Goal: Transaction & Acquisition: Purchase product/service

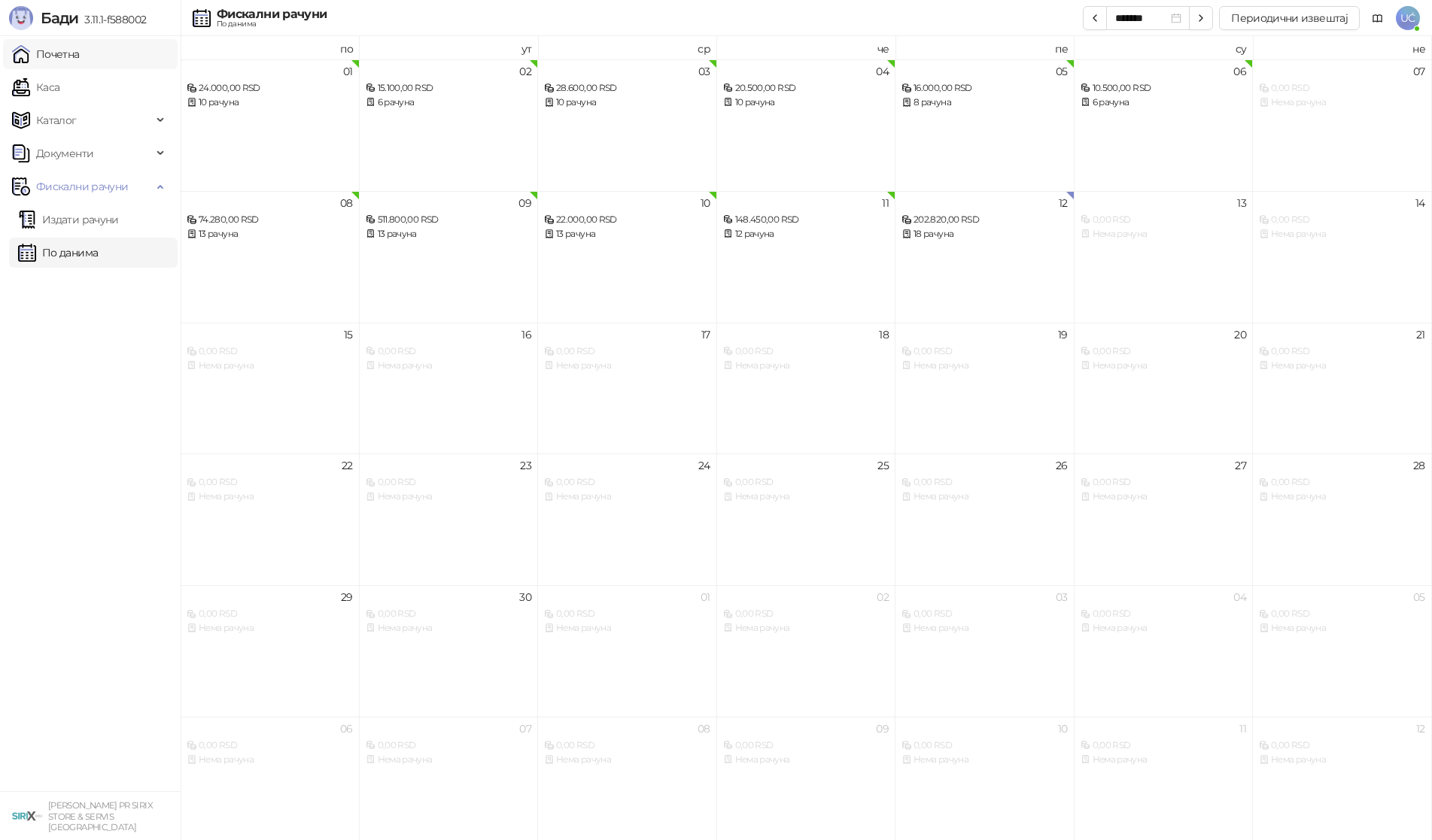
click at [59, 55] on link "Почетна" at bounding box center [45, 54] width 67 height 30
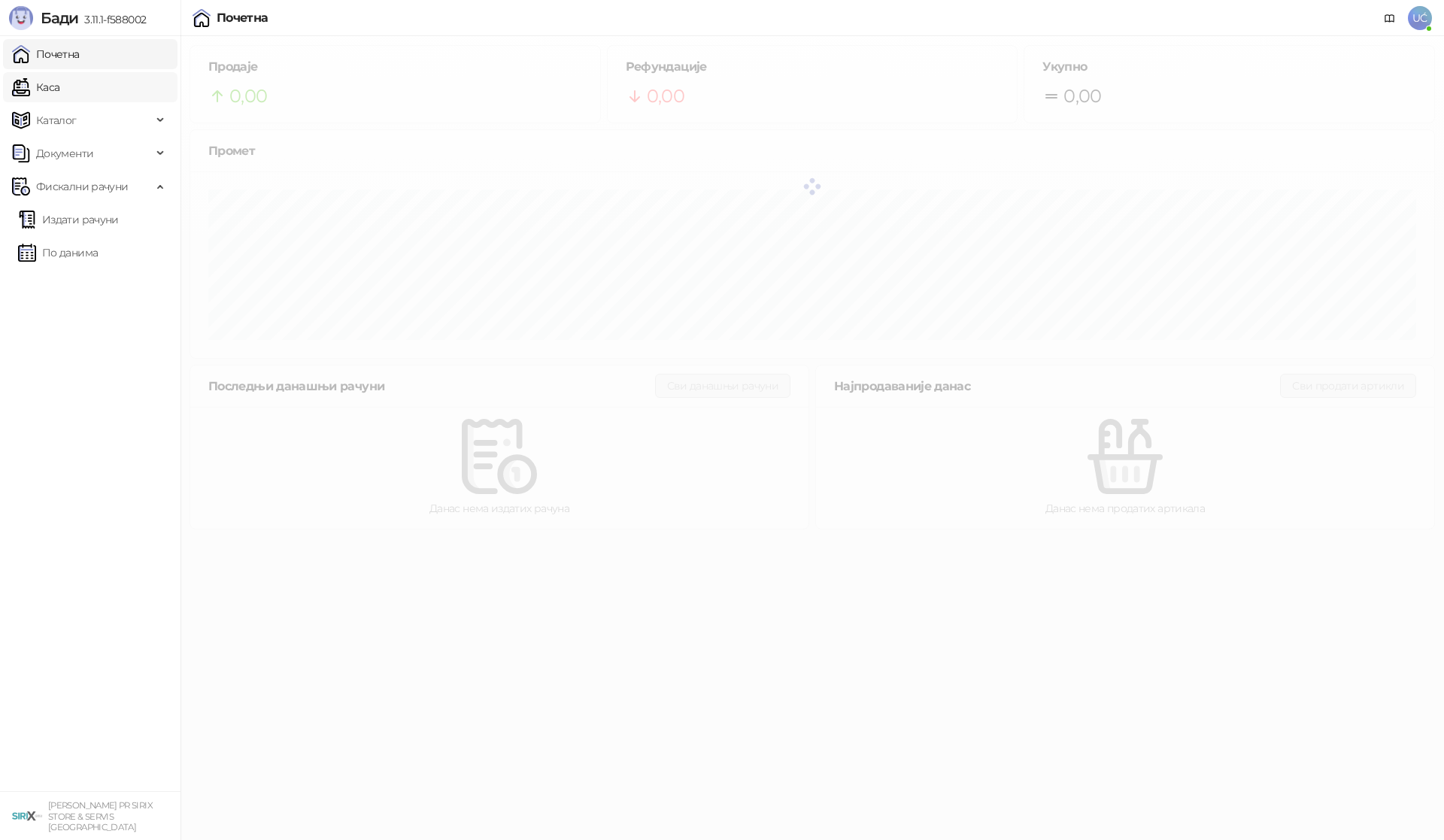
click at [59, 82] on link "Каса" at bounding box center [35, 87] width 47 height 30
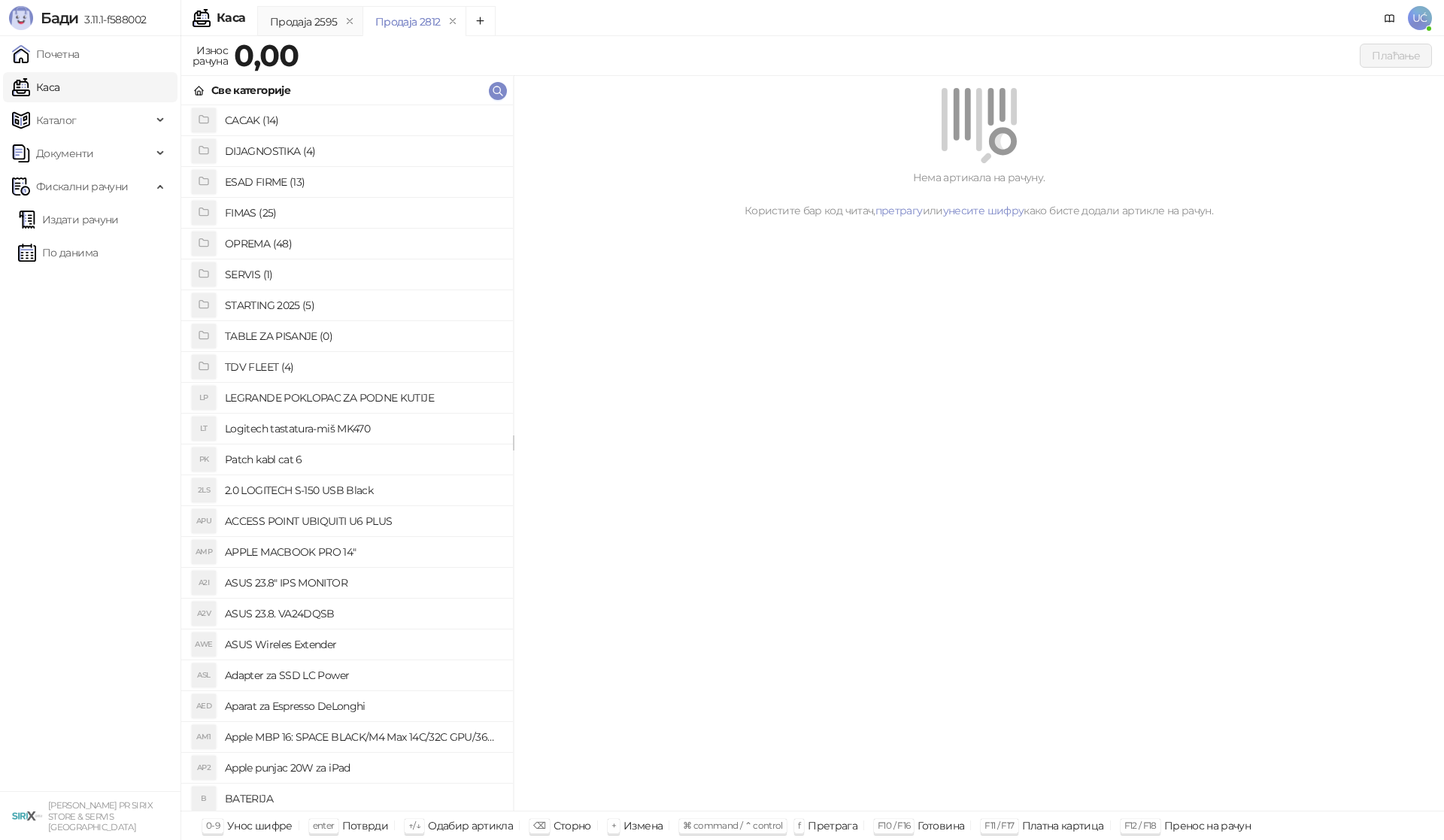
click at [279, 242] on h4 "OPREMA (48)" at bounding box center [363, 244] width 276 height 24
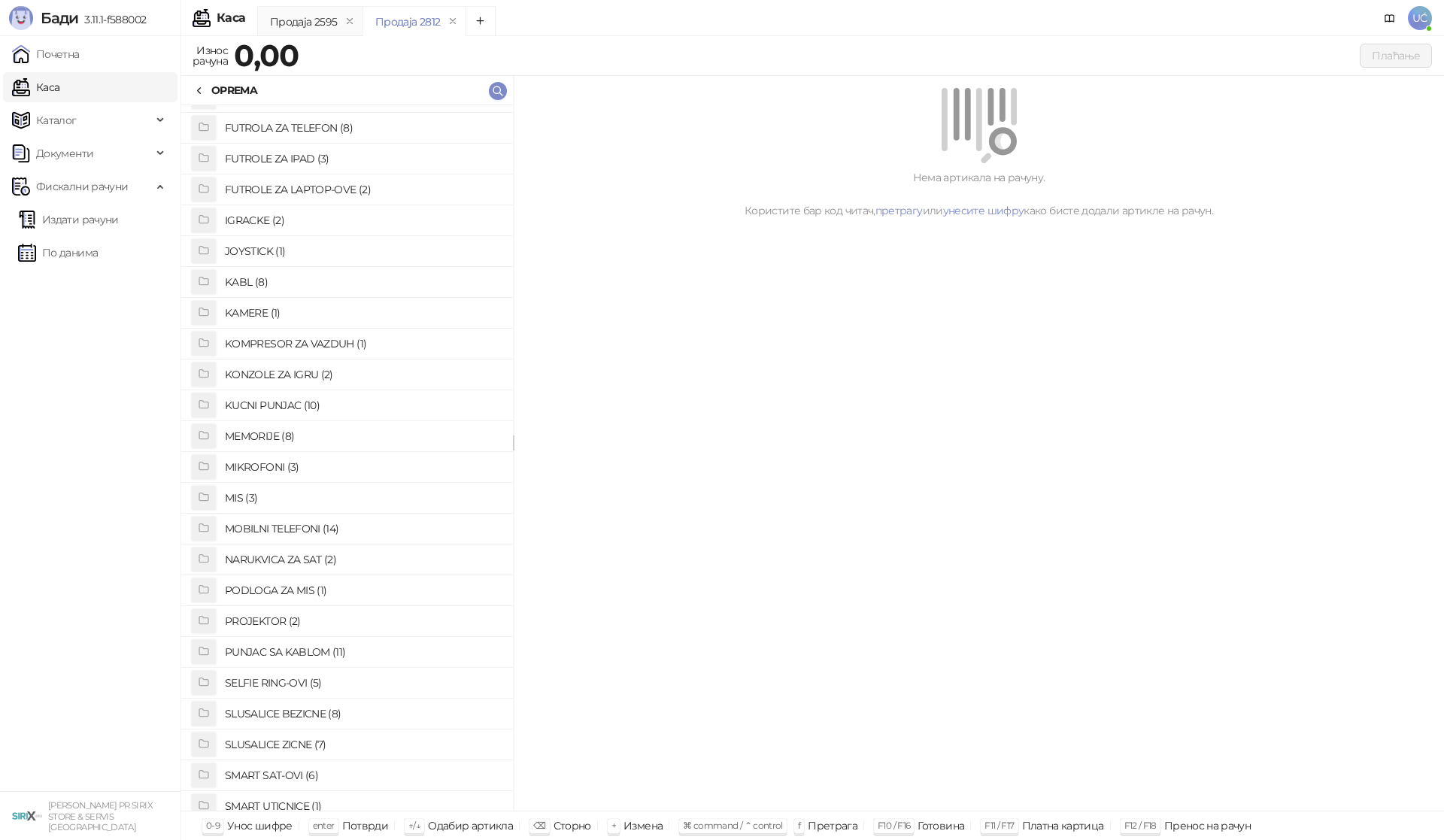
scroll to position [376, 0]
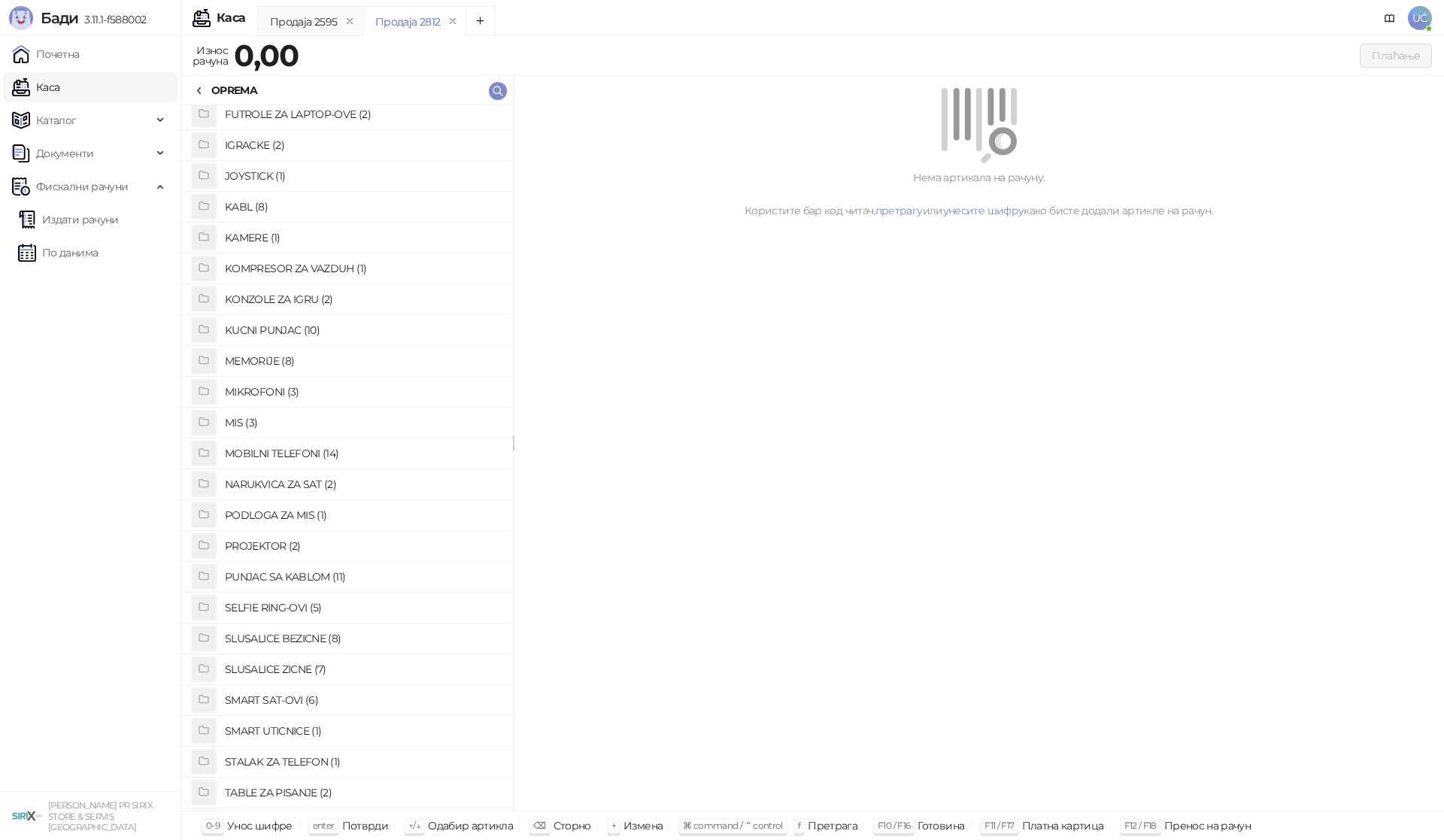
click at [304, 540] on h4 "PROJEKTOR (2)" at bounding box center [363, 546] width 276 height 24
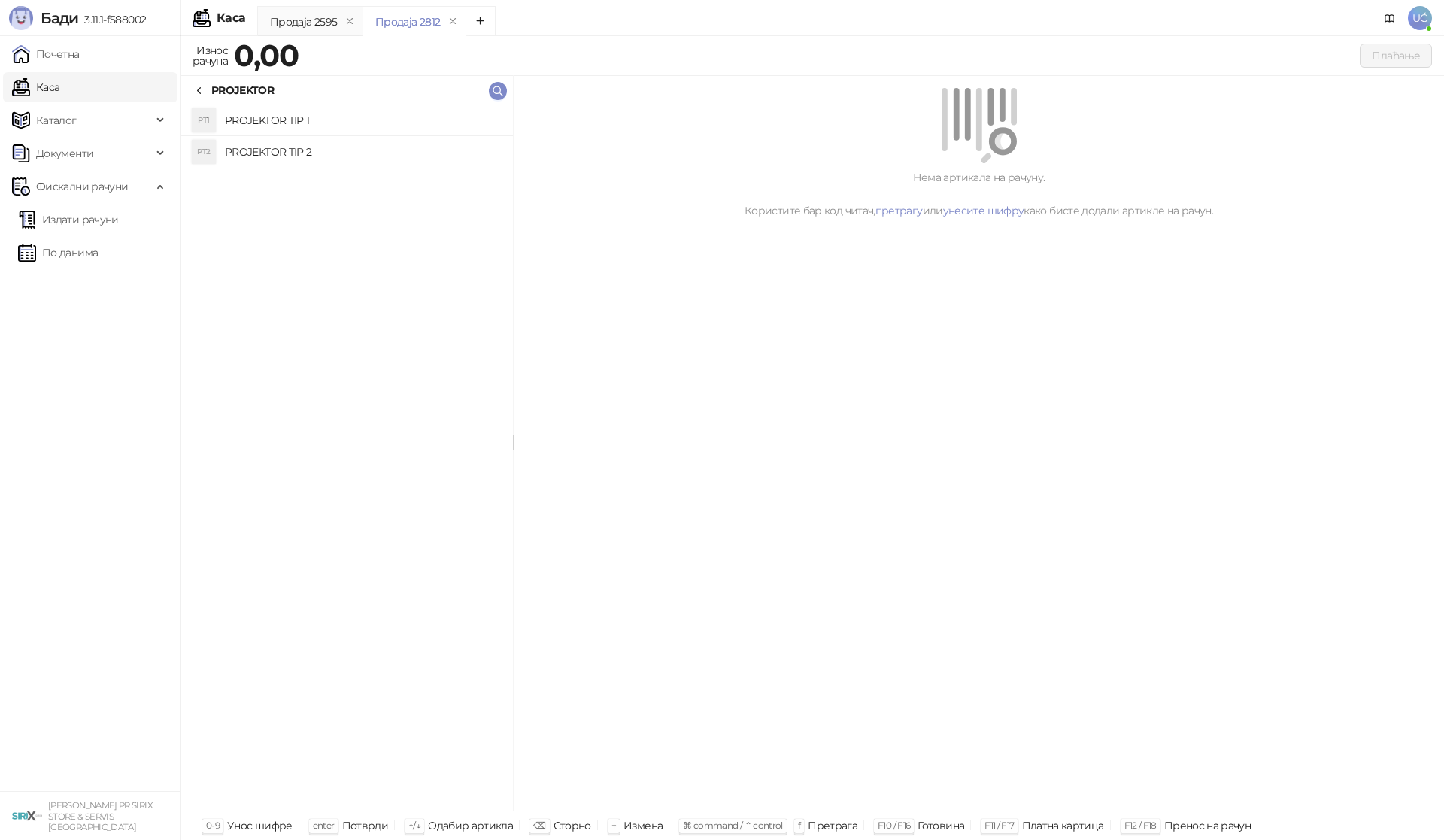
click at [319, 121] on h4 "PROJEKTOR TIP 1" at bounding box center [363, 120] width 276 height 24
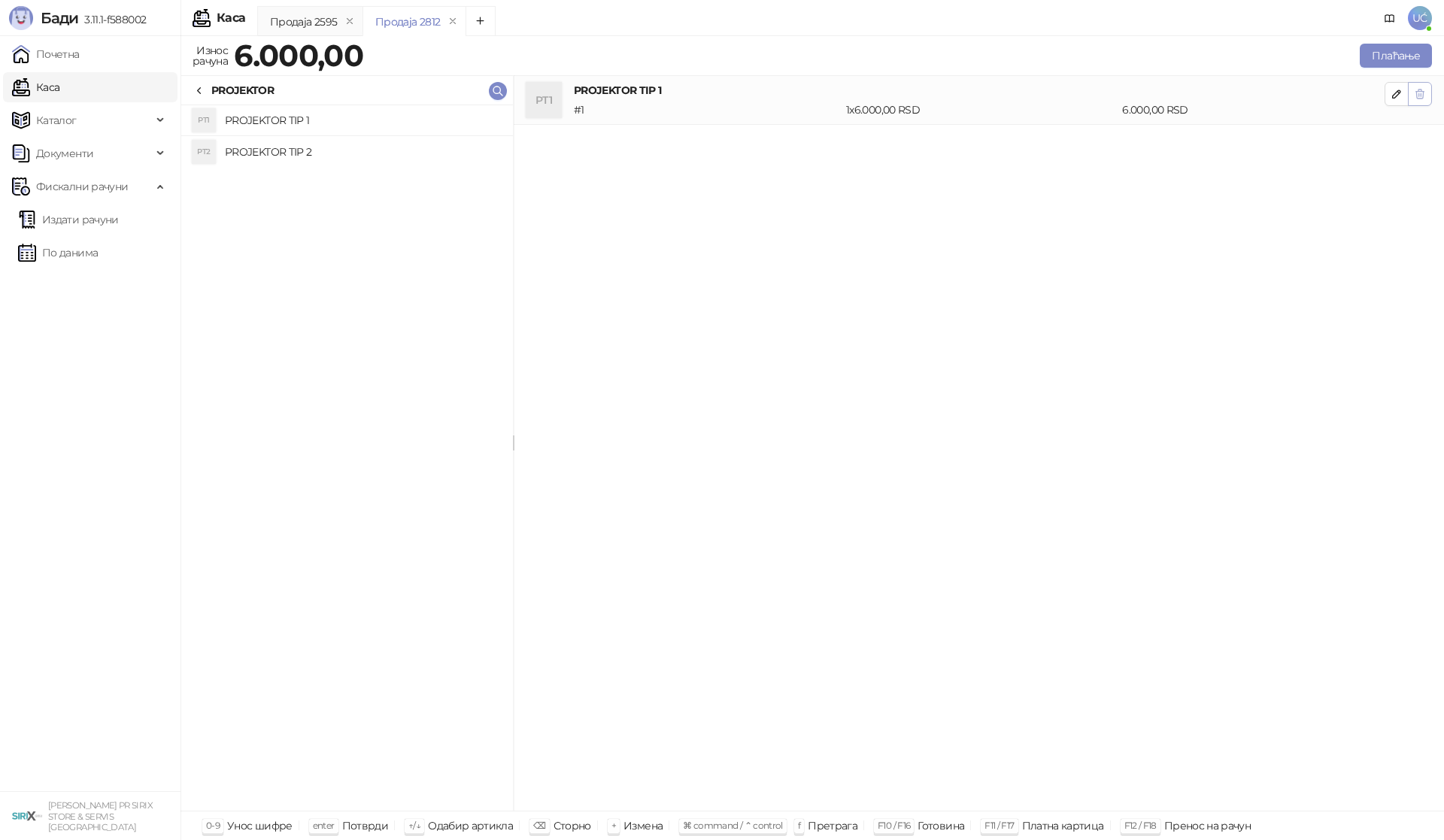
click at [1417, 95] on icon "button" at bounding box center [1420, 94] width 12 height 12
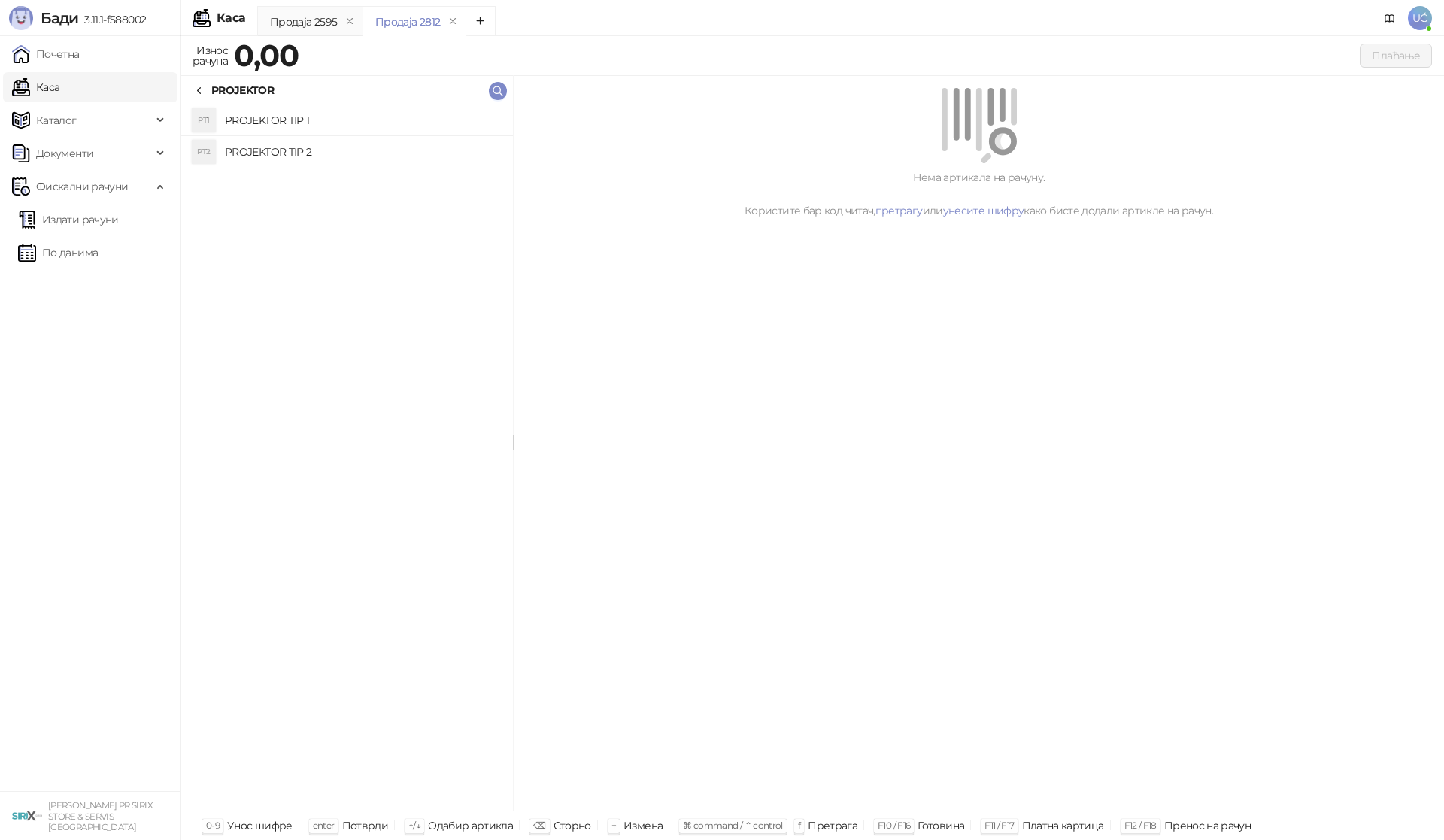
click at [292, 150] on h4 "PROJEKTOR TIP 2" at bounding box center [363, 151] width 276 height 24
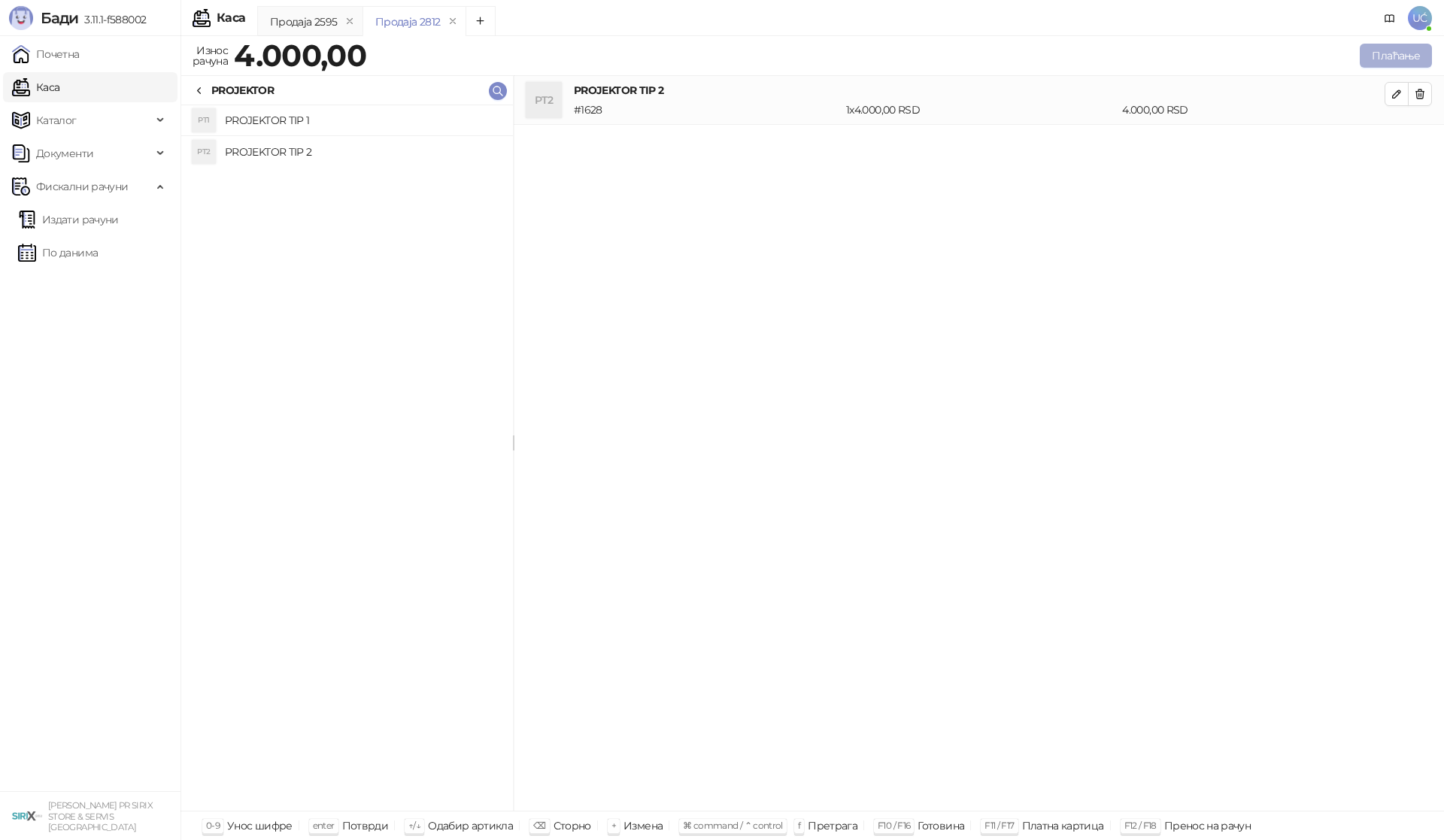
click at [1400, 49] on button "Плаћање" at bounding box center [1396, 55] width 72 height 24
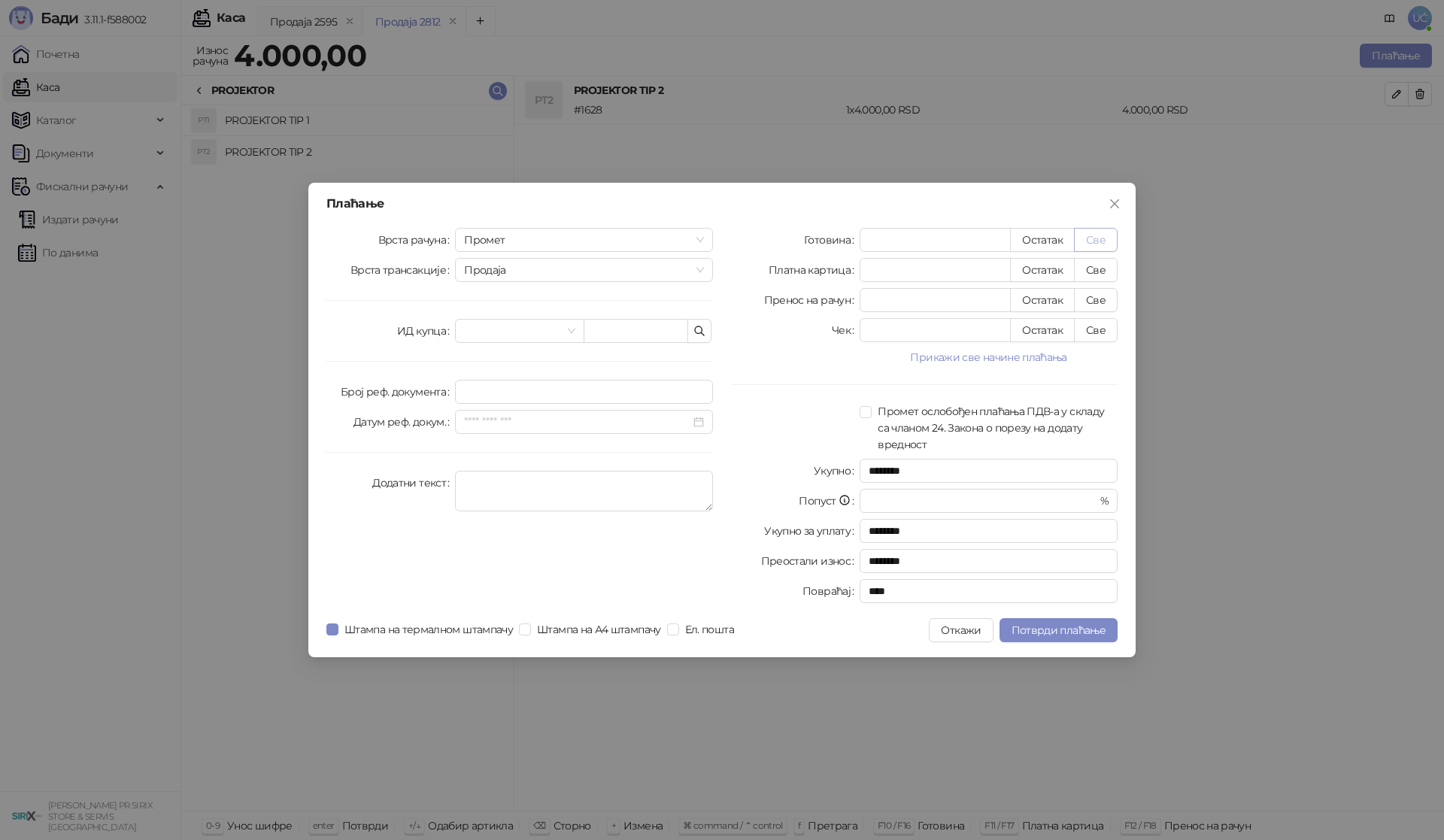
click at [1100, 236] on button "Све" at bounding box center [1095, 240] width 43 height 24
type input "****"
click at [1064, 632] on span "Потврди плаћање" at bounding box center [1058, 630] width 94 height 13
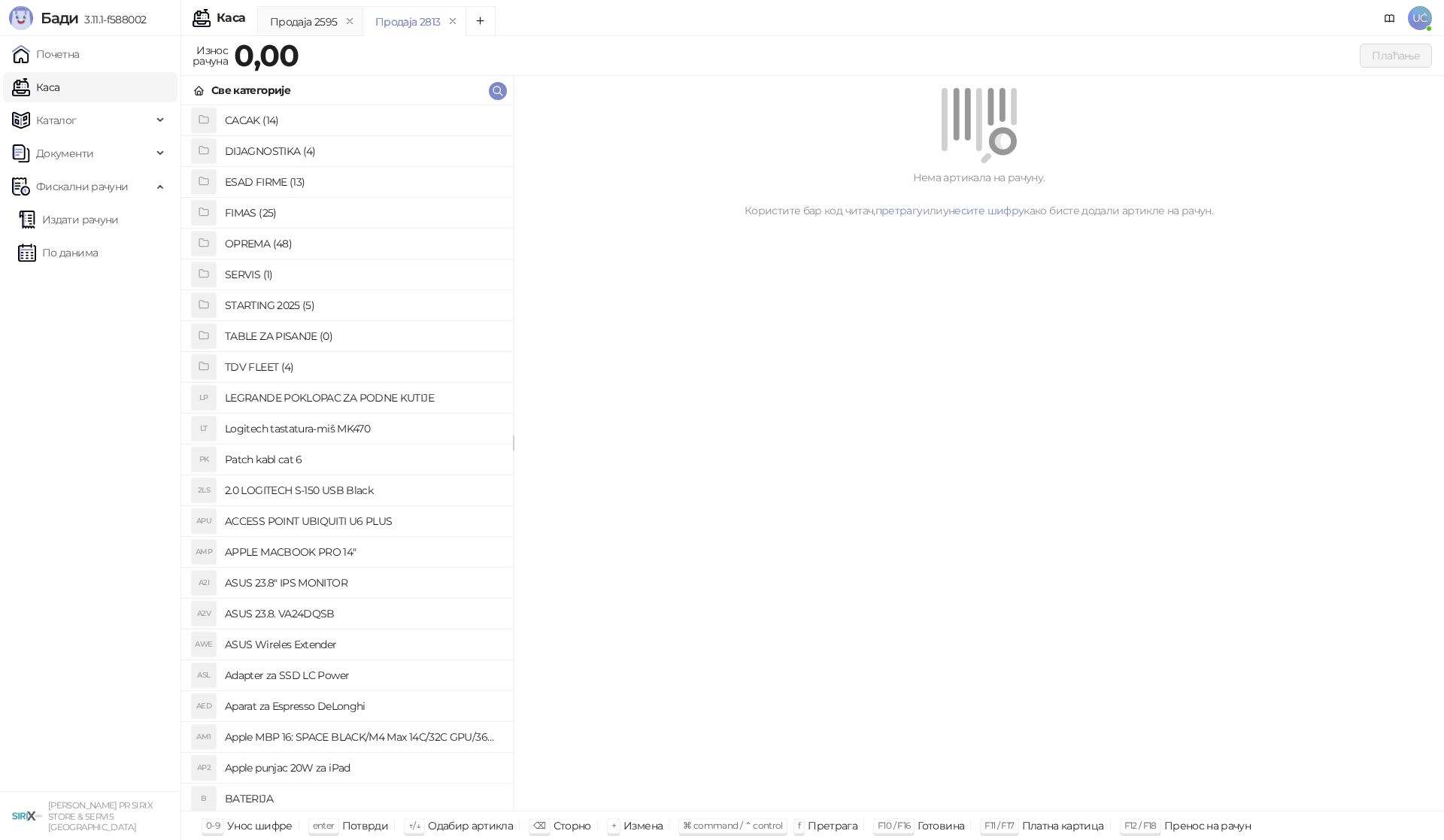
click at [256, 240] on h4 "OPREMA (48)" at bounding box center [363, 244] width 276 height 24
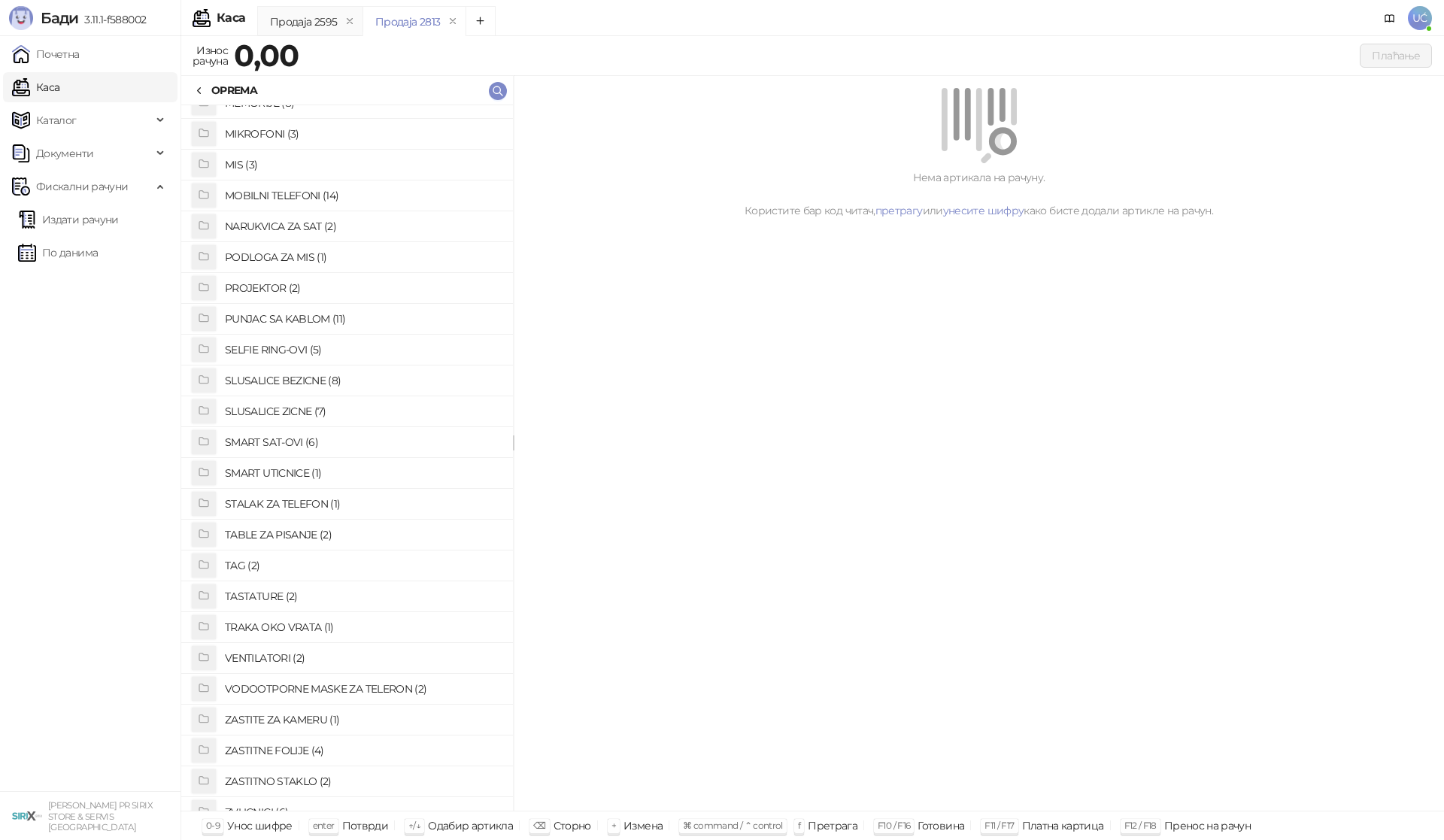
scroll to position [774, 0]
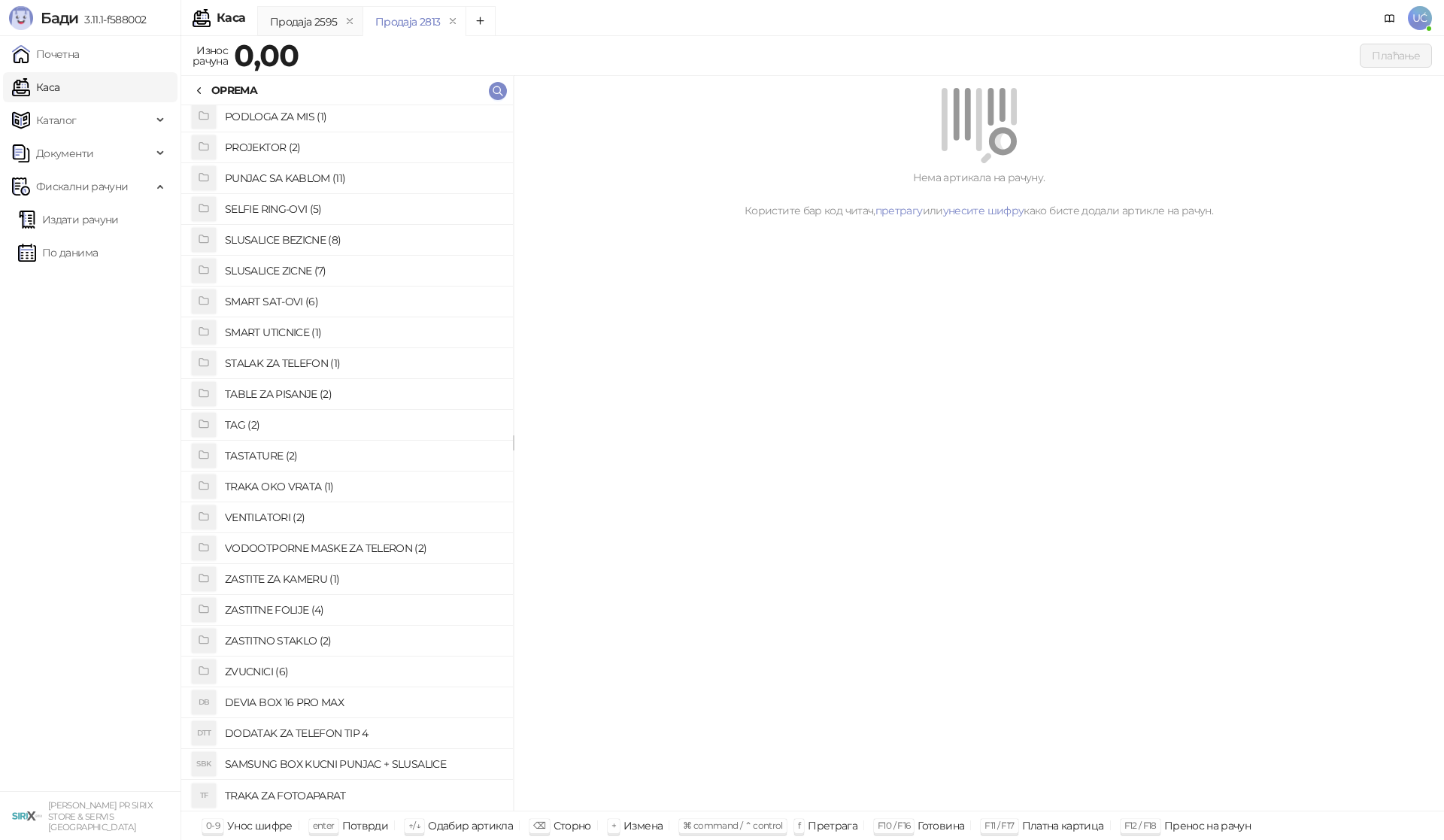
click at [284, 637] on h4 "ZASTITNO STAKLO (2)" at bounding box center [363, 640] width 276 height 24
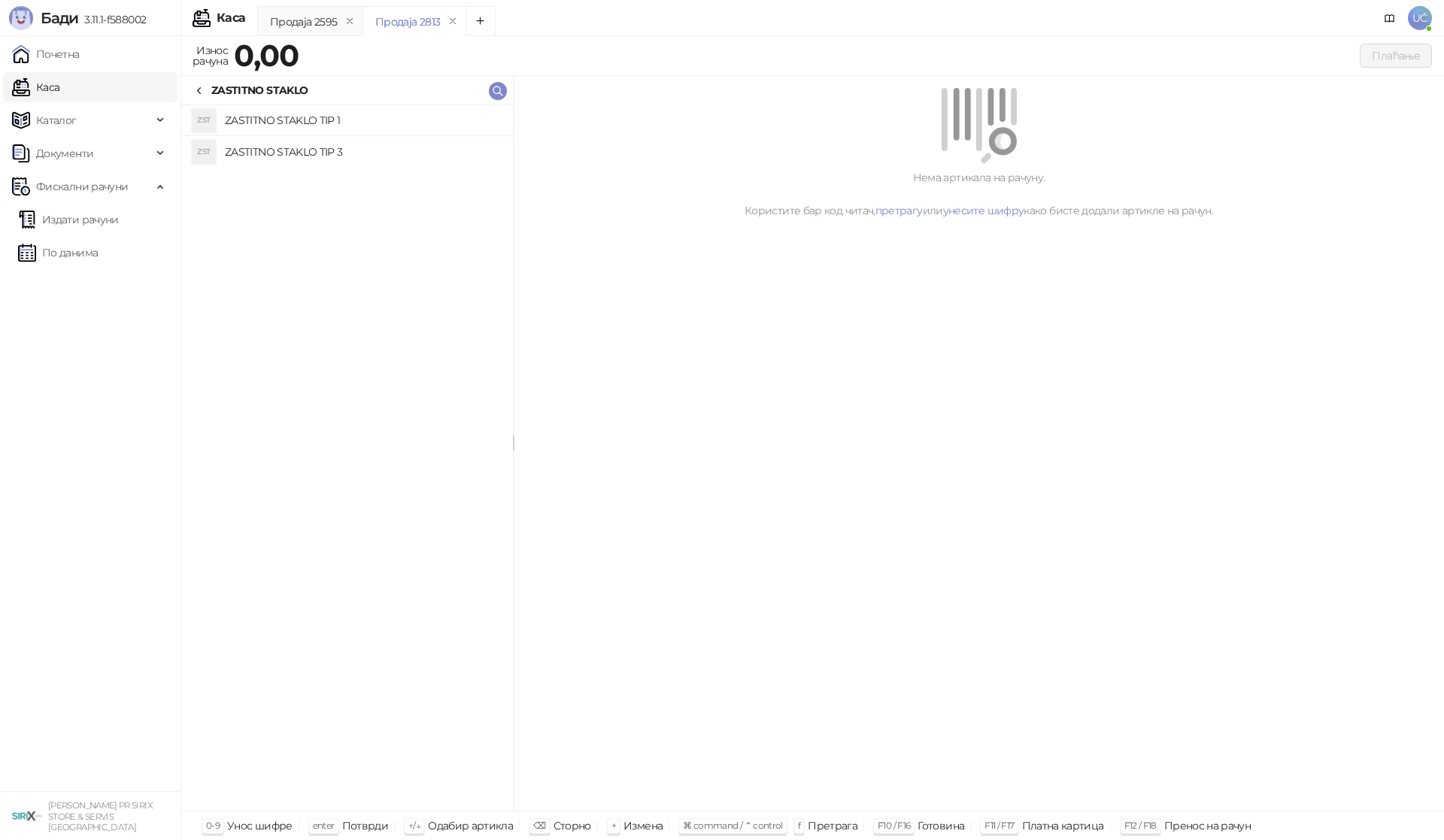
click at [334, 121] on h4 "ZASTITNO STAKLO TIP 1" at bounding box center [363, 120] width 276 height 24
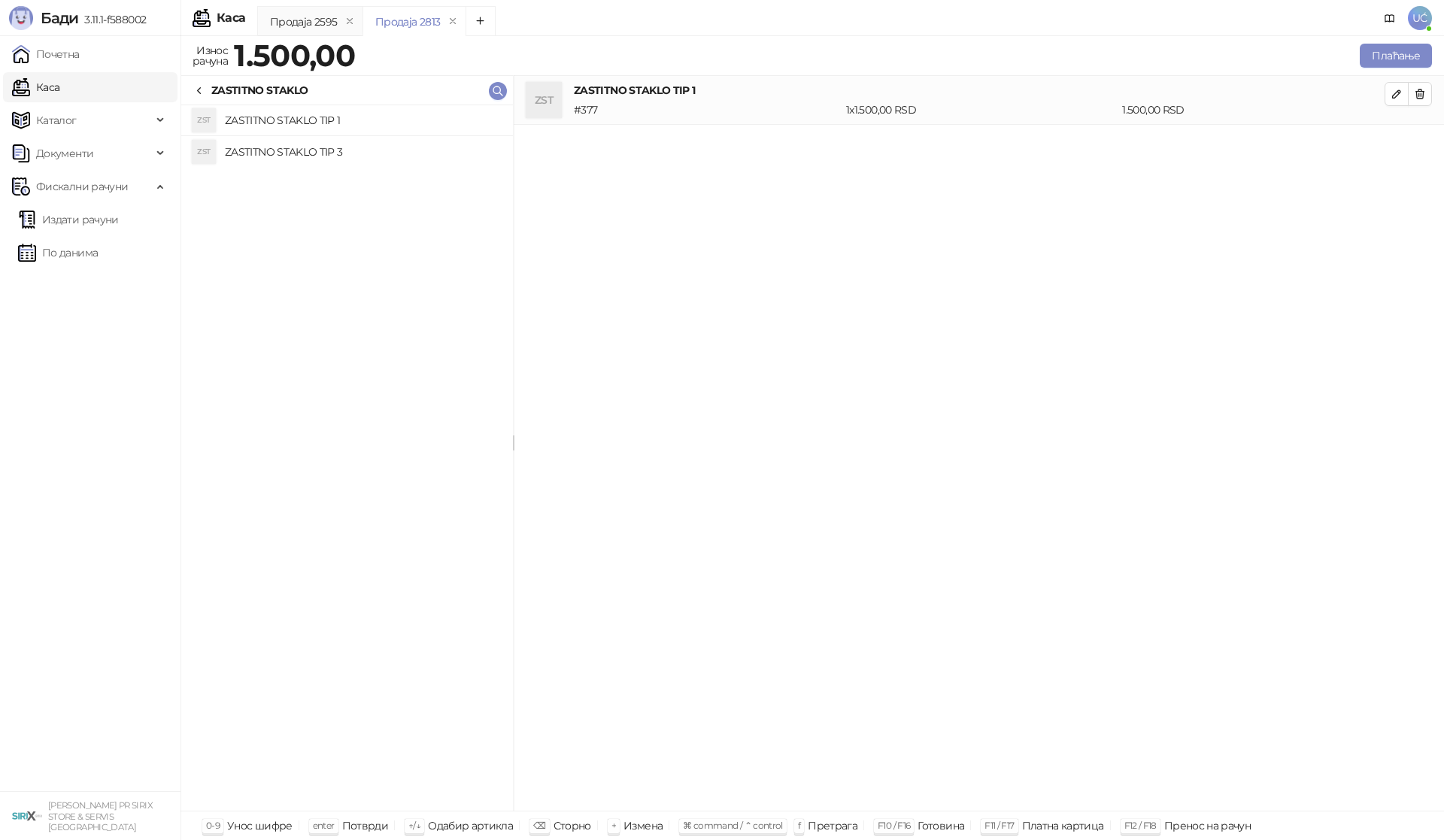
click at [198, 89] on icon at bounding box center [199, 91] width 12 height 12
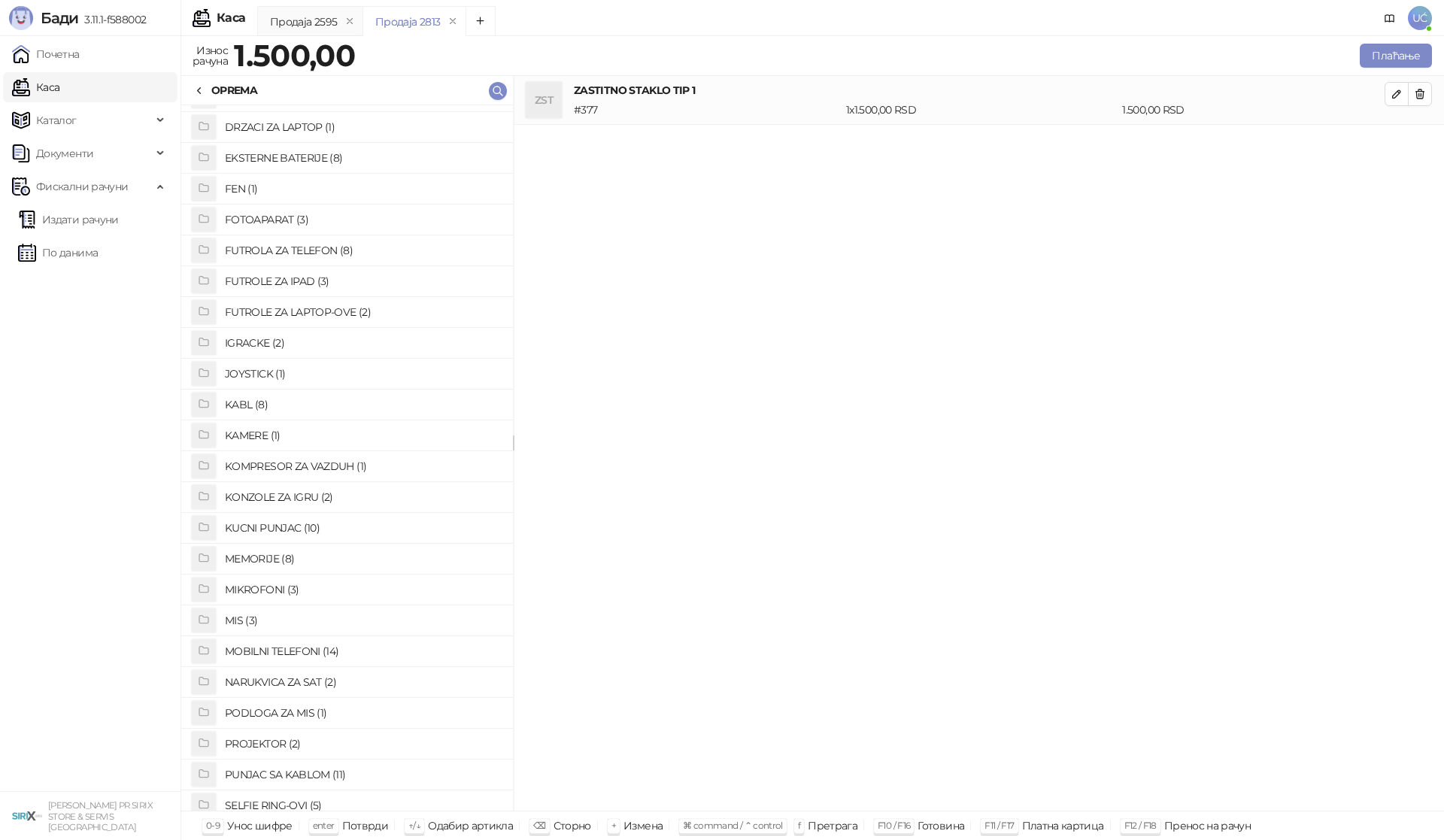
scroll to position [173, 0]
click at [310, 260] on h4 "FUTROLA ZA TELEFON (8)" at bounding box center [363, 255] width 276 height 24
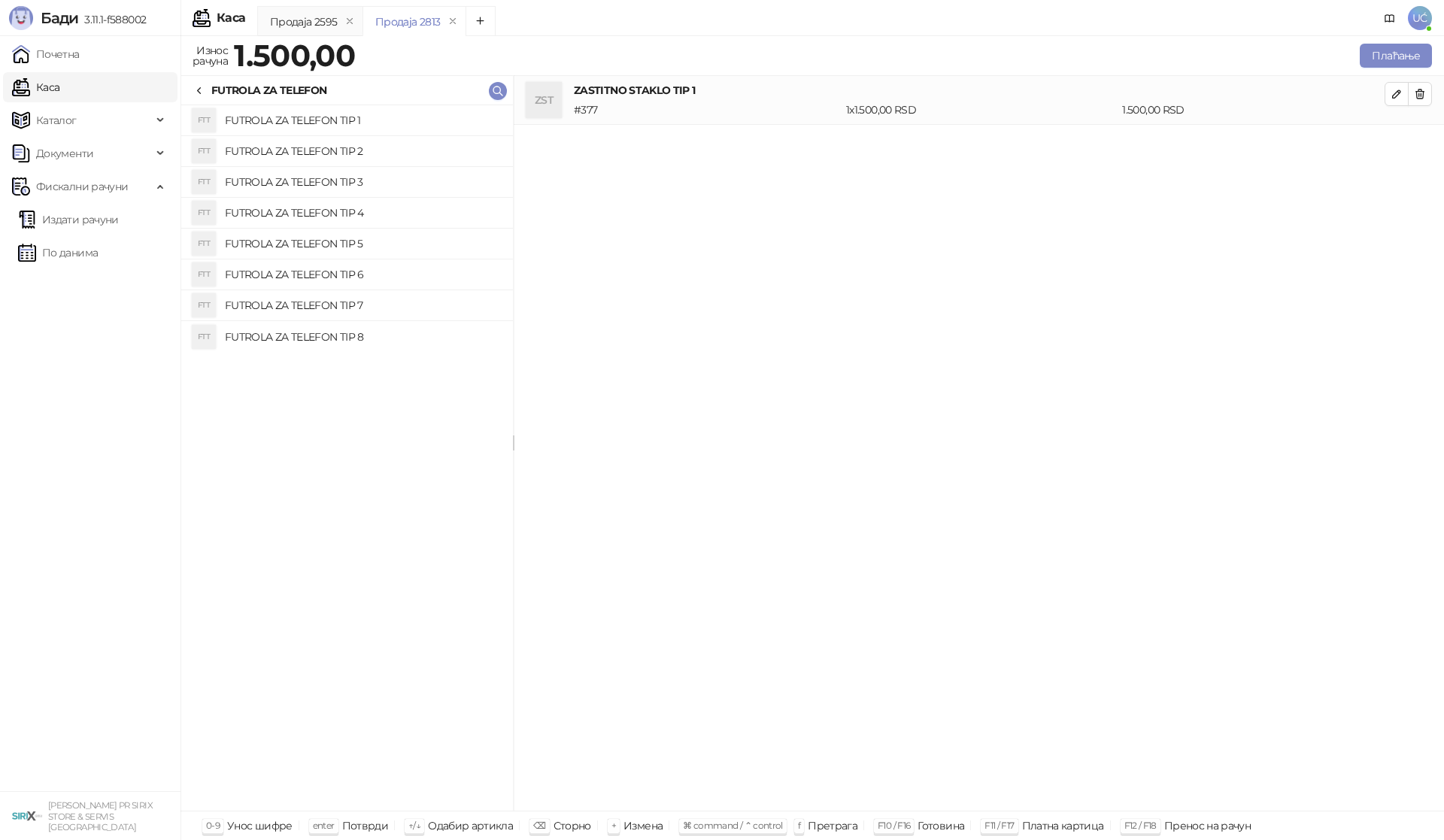
click at [329, 151] on h4 "FUTROLA ZA TELEFON TIP 2" at bounding box center [363, 151] width 276 height 24
click at [1384, 53] on button "Плаћање" at bounding box center [1396, 55] width 72 height 24
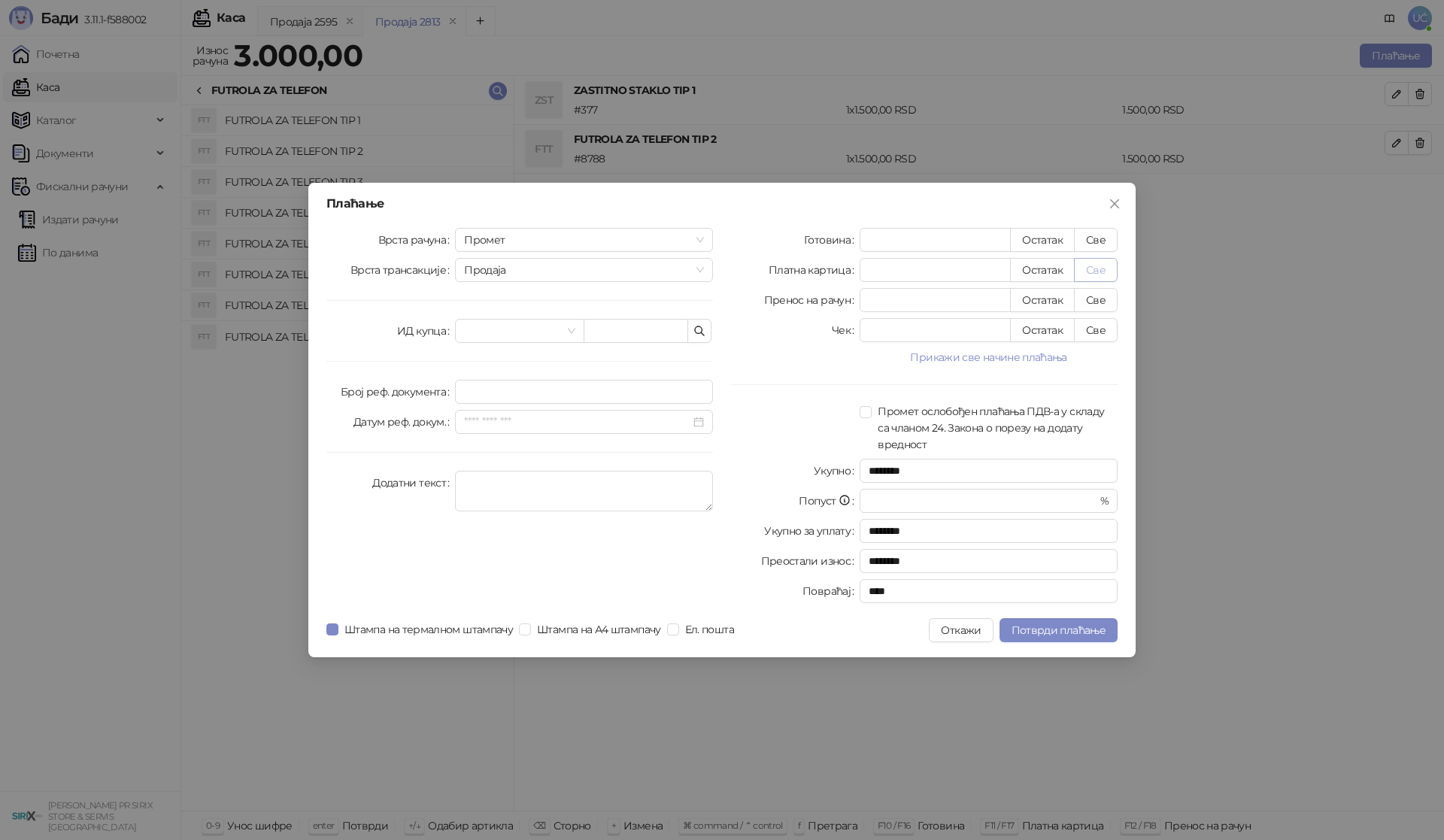
click at [1090, 273] on button "Све" at bounding box center [1095, 269] width 43 height 24
type input "****"
click at [1075, 621] on button "Потврди плаћање" at bounding box center [1059, 630] width 118 height 24
